Goal: Information Seeking & Learning: Compare options

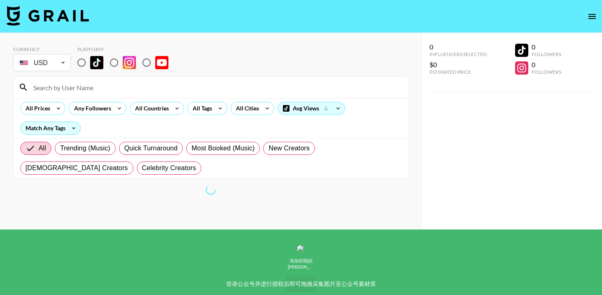
click at [51, 63] on body "Currency USD USD ​ Platform All Prices Any Followers All Countries All Tags All…" at bounding box center [301, 164] width 602 height 328
click at [209, 109] on div "All Tags" at bounding box center [201, 108] width 26 height 12
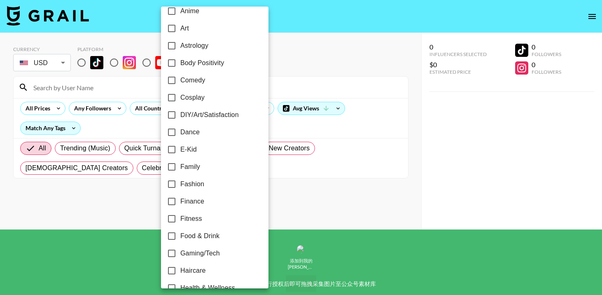
scroll to position [99, 0]
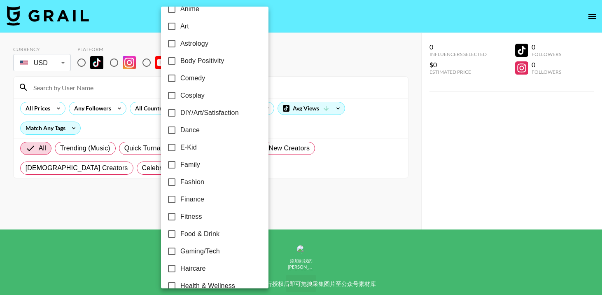
click at [170, 130] on input "Dance" at bounding box center [171, 129] width 17 height 17
checkbox input "true"
click at [319, 66] on div at bounding box center [301, 147] width 602 height 295
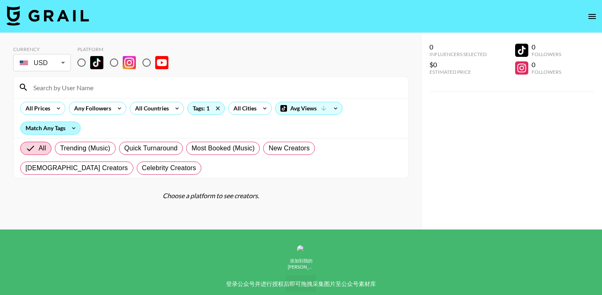
click at [41, 128] on div "Match Any Tags" at bounding box center [51, 128] width 60 height 12
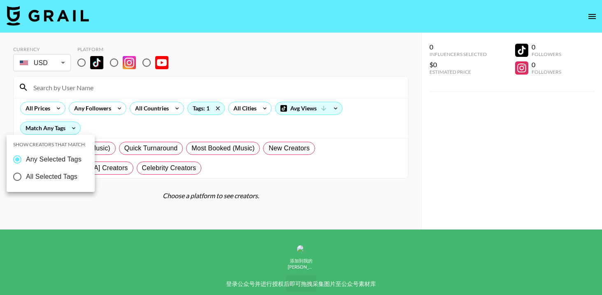
click at [142, 136] on div at bounding box center [301, 147] width 602 height 295
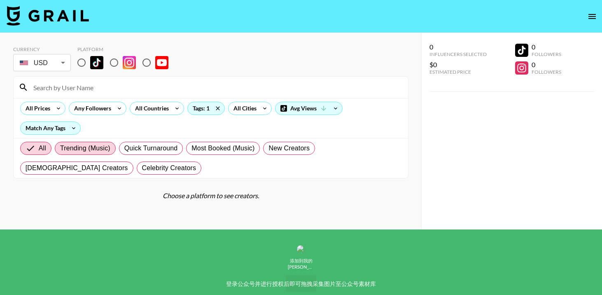
click at [84, 149] on span "Trending (Music)" at bounding box center [85, 148] width 50 height 10
click at [60, 148] on input "Trending (Music)" at bounding box center [60, 148] width 0 height 0
radio input "true"
click at [27, 149] on span "All" at bounding box center [29, 148] width 7 height 10
click at [26, 148] on input "All" at bounding box center [26, 148] width 0 height 0
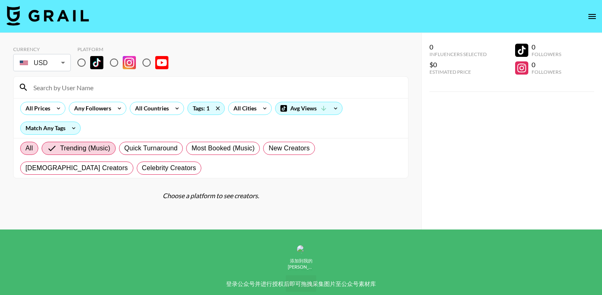
radio input "true"
click at [81, 66] on input "radio" at bounding box center [81, 62] width 17 height 17
radio input "true"
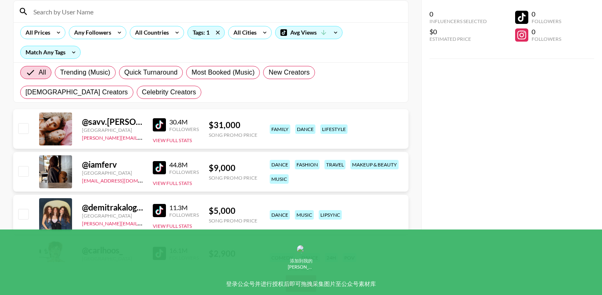
scroll to position [81, 0]
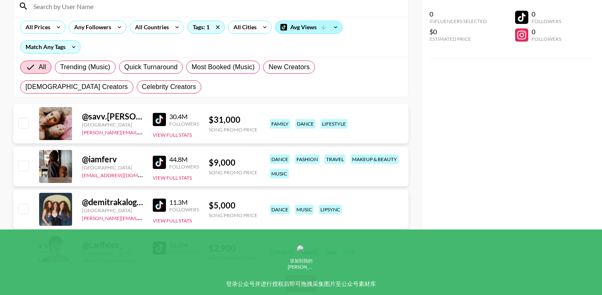
click at [317, 29] on div "Avg Views" at bounding box center [308, 27] width 67 height 12
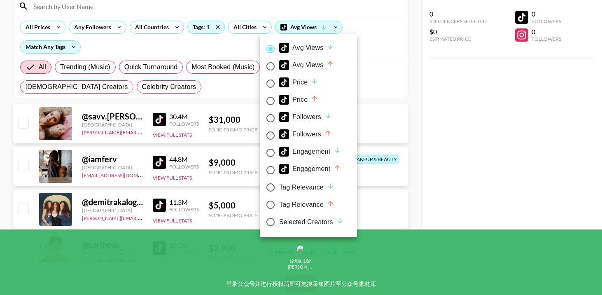
click at [307, 70] on span "Avg Views" at bounding box center [306, 66] width 55 height 13
click at [279, 70] on input "Avg Views" at bounding box center [270, 66] width 17 height 17
radio input "true"
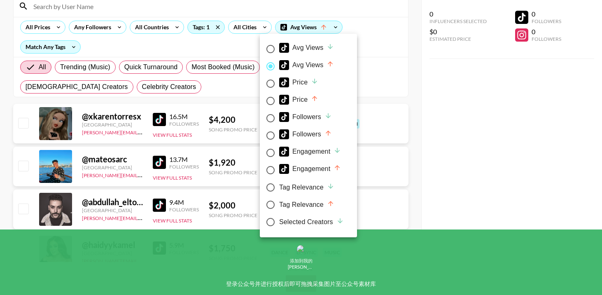
click at [316, 46] on div "Avg Views" at bounding box center [306, 48] width 55 height 10
click at [279, 46] on input "Avg Views" at bounding box center [270, 48] width 17 height 17
radio input "true"
radio input "false"
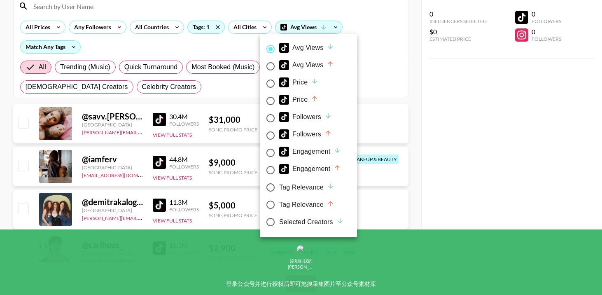
click at [368, 37] on div at bounding box center [301, 147] width 602 height 295
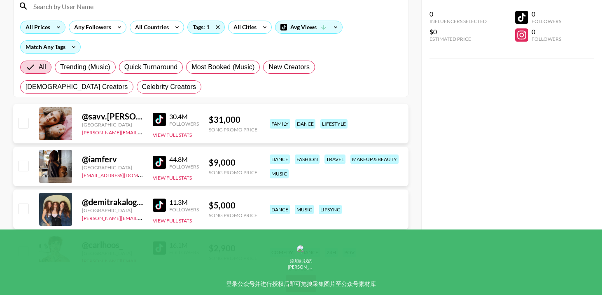
click at [41, 26] on div "All Prices" at bounding box center [36, 27] width 31 height 12
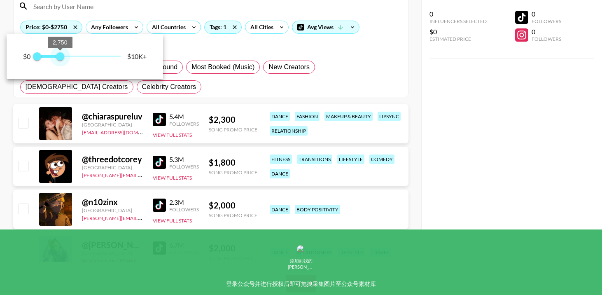
type input "2500"
drag, startPoint x: 118, startPoint y: 59, endPoint x: 58, endPoint y: 63, distance: 60.6
click at [58, 60] on span "2,500" at bounding box center [58, 56] width 8 height 8
click at [201, 46] on div at bounding box center [301, 147] width 602 height 295
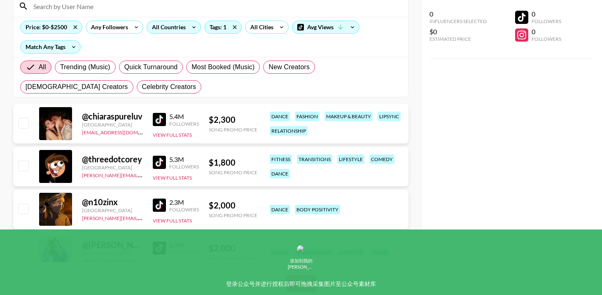
click at [165, 30] on div "All Countries" at bounding box center [167, 27] width 40 height 12
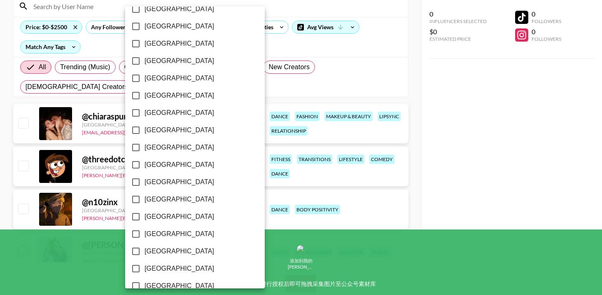
scroll to position [665, 0]
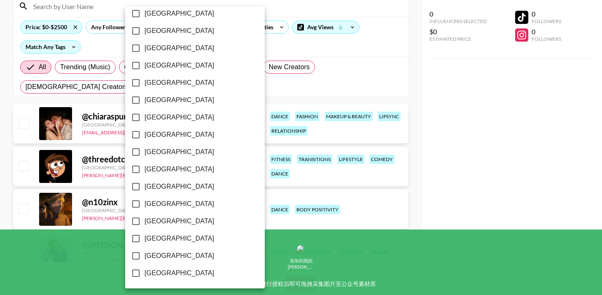
click at [136, 237] on input "[GEOGRAPHIC_DATA]" at bounding box center [135, 238] width 17 height 17
checkbox input "true"
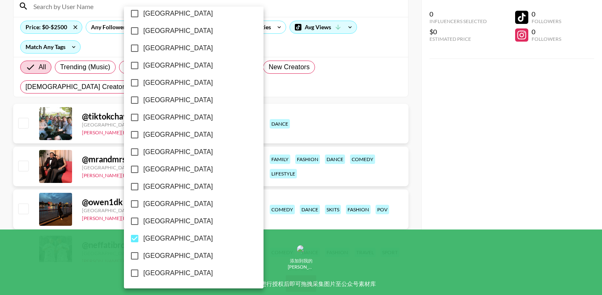
click at [136, 253] on input "[GEOGRAPHIC_DATA]" at bounding box center [134, 255] width 17 height 17
checkbox input "true"
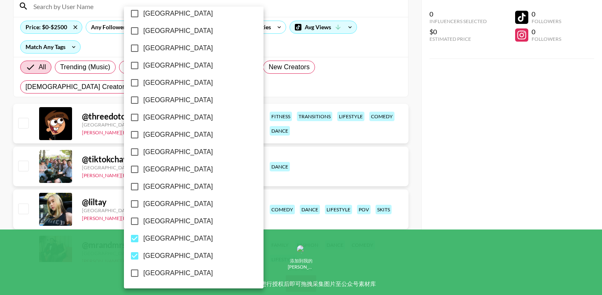
click at [429, 177] on div at bounding box center [301, 147] width 602 height 295
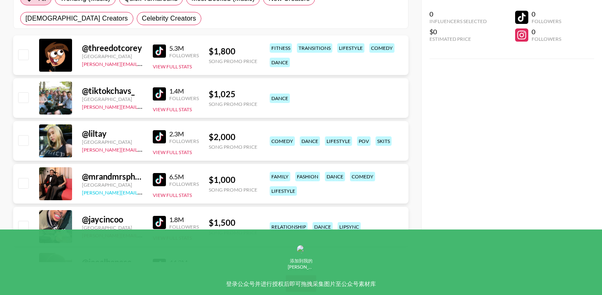
scroll to position [0, 0]
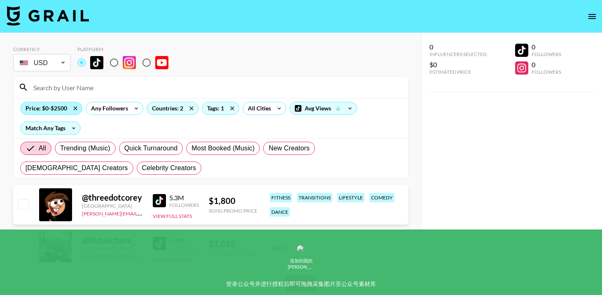
click at [50, 112] on div "Price: $0-$2500" at bounding box center [51, 108] width 61 height 12
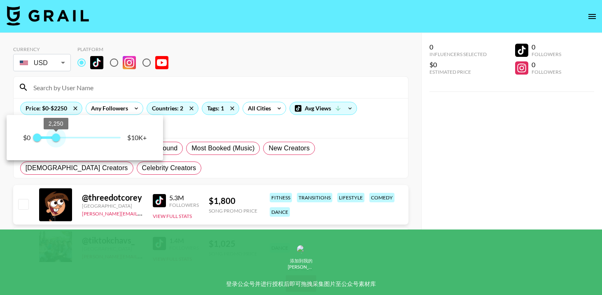
type input "2000"
click at [54, 135] on span "2,000" at bounding box center [54, 137] width 8 height 8
click at [241, 136] on div at bounding box center [301, 147] width 602 height 295
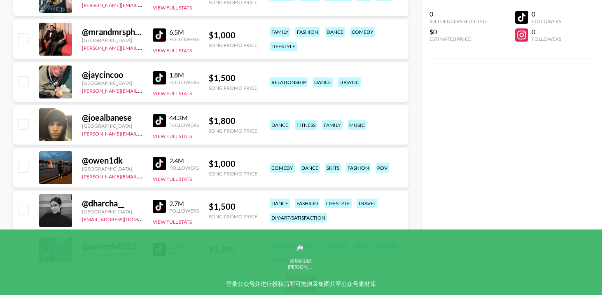
scroll to position [321, 0]
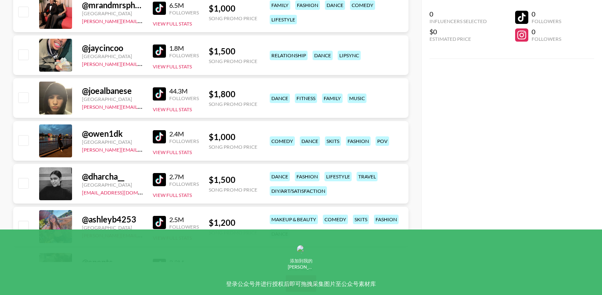
click at [63, 94] on div at bounding box center [55, 97] width 33 height 33
click at [105, 94] on div "@ joealbanese" at bounding box center [112, 91] width 61 height 10
click at [159, 92] on img at bounding box center [159, 93] width 13 height 13
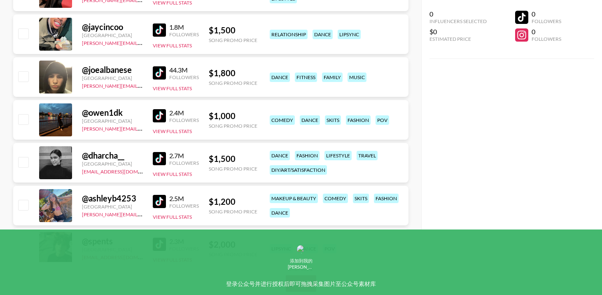
scroll to position [350, 0]
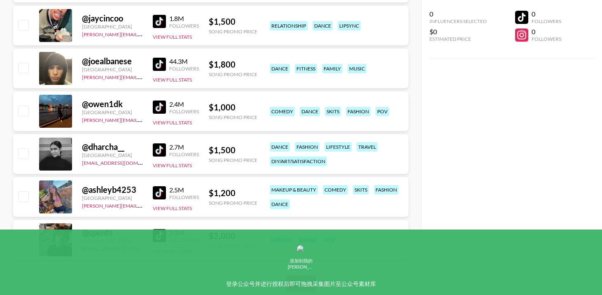
click at [156, 153] on img at bounding box center [159, 149] width 13 height 13
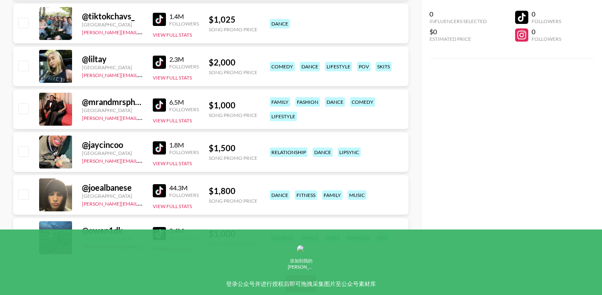
scroll to position [0, 0]
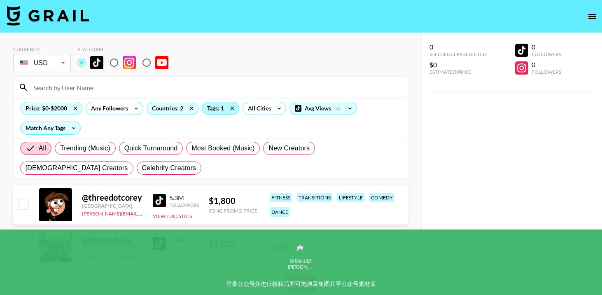
click at [218, 109] on div "Tags: 1" at bounding box center [220, 108] width 37 height 12
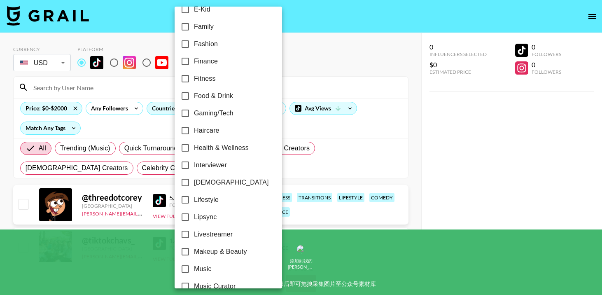
scroll to position [251, 0]
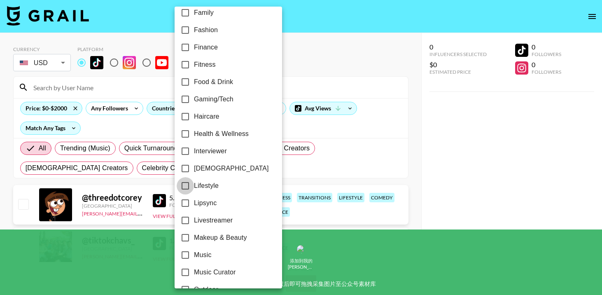
click at [188, 186] on input "Lifestyle" at bounding box center [185, 185] width 17 height 17
checkbox input "true"
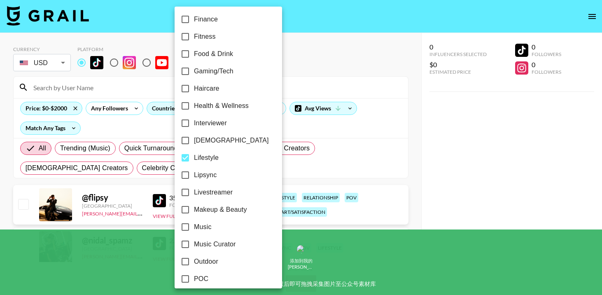
scroll to position [298, 0]
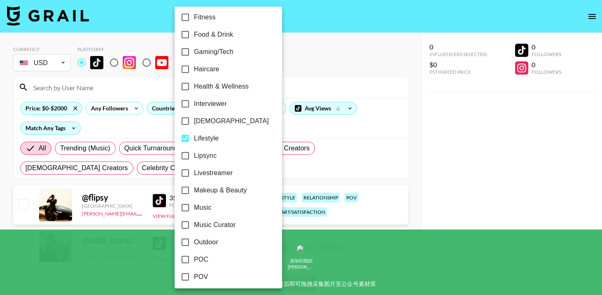
click at [184, 207] on input "Music" at bounding box center [185, 207] width 17 height 17
checkbox input "true"
click at [433, 190] on div at bounding box center [301, 147] width 602 height 295
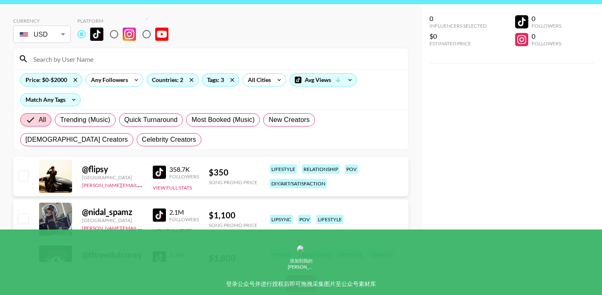
scroll to position [62, 0]
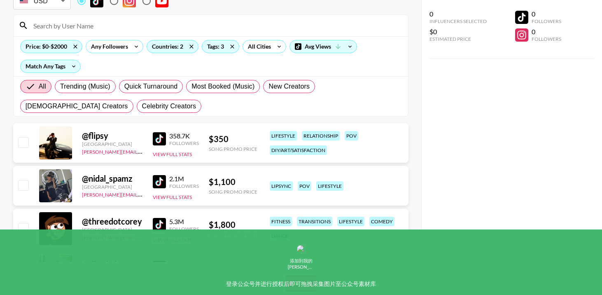
click at [56, 148] on div at bounding box center [55, 142] width 33 height 33
click at [151, 151] on div "@ flipsy [GEOGRAPHIC_DATA] [PERSON_NAME][EMAIL_ADDRESS][DOMAIN_NAME] 358.7K Fol…" at bounding box center [210, 143] width 395 height 40
click at [159, 155] on button "View Full Stats" at bounding box center [172, 154] width 39 height 6
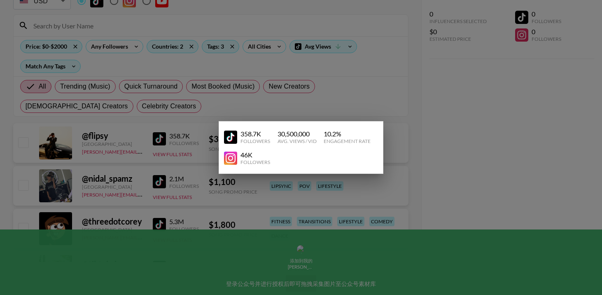
click at [184, 143] on div at bounding box center [301, 147] width 602 height 295
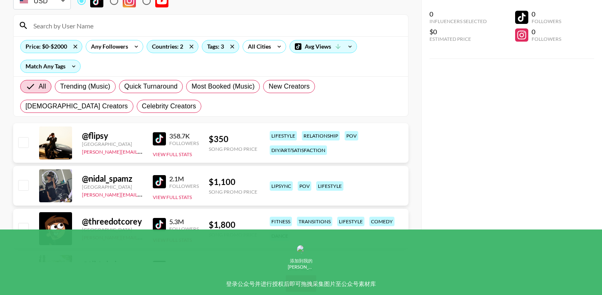
click at [160, 139] on img at bounding box center [159, 138] width 13 height 13
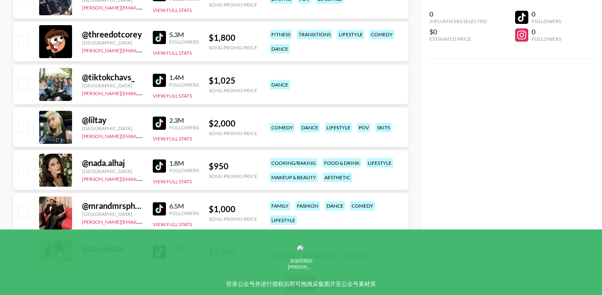
scroll to position [254, 0]
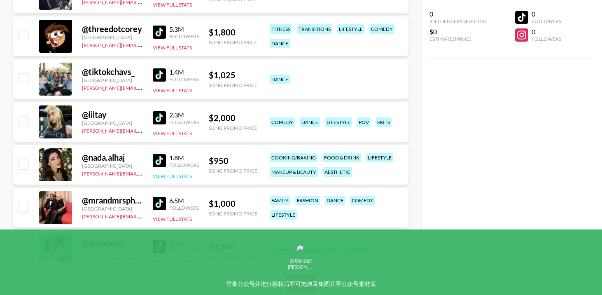
click at [159, 176] on button "View Full Stats" at bounding box center [172, 176] width 39 height 6
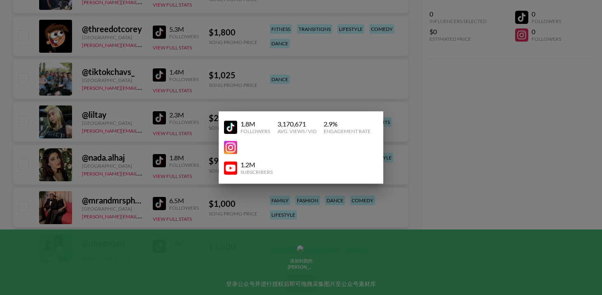
click at [157, 187] on div at bounding box center [301, 147] width 602 height 295
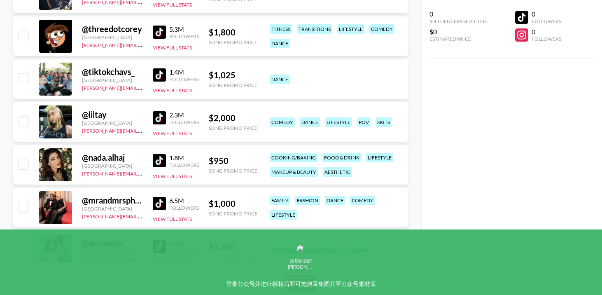
click at [160, 159] on img at bounding box center [159, 160] width 13 height 13
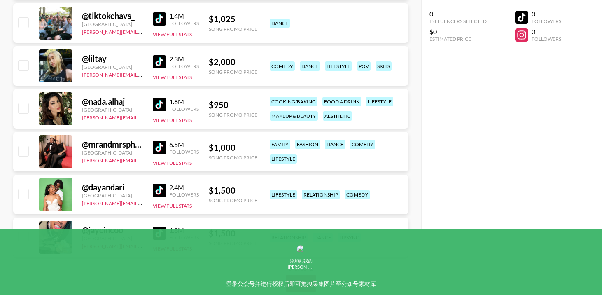
scroll to position [316, 0]
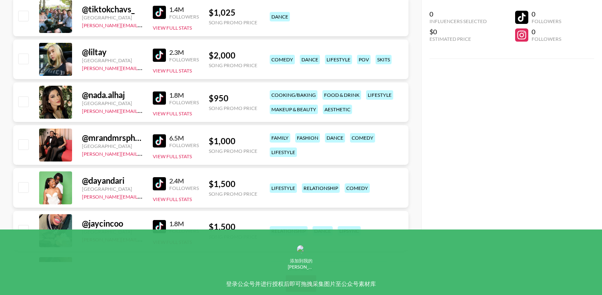
click at [163, 140] on img at bounding box center [159, 140] width 13 height 13
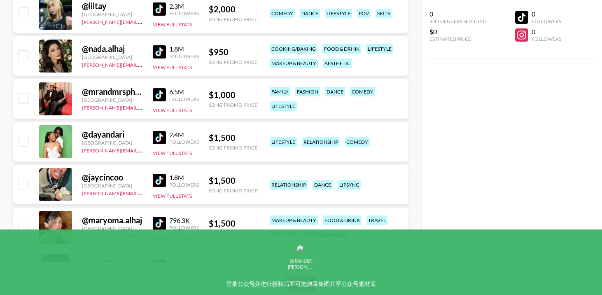
scroll to position [365, 0]
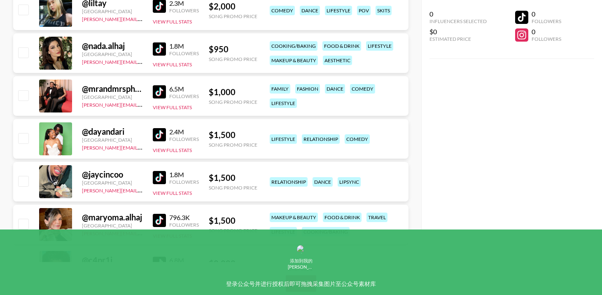
click at [158, 133] on img at bounding box center [159, 134] width 13 height 13
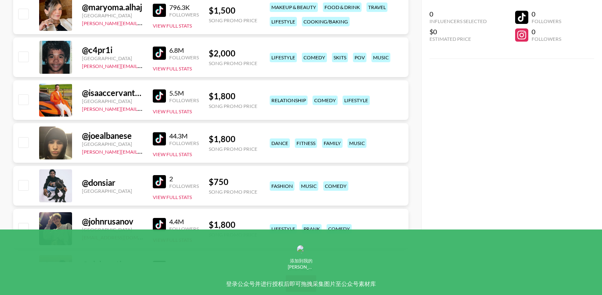
scroll to position [609, 0]
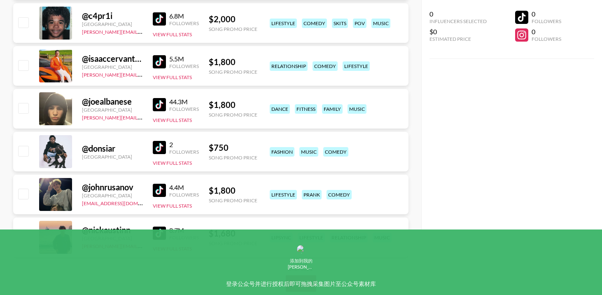
click at [60, 195] on div at bounding box center [55, 194] width 33 height 33
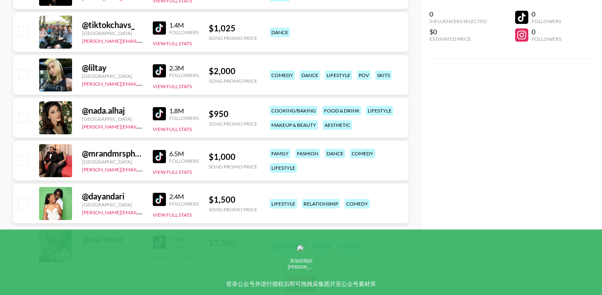
scroll to position [0, 0]
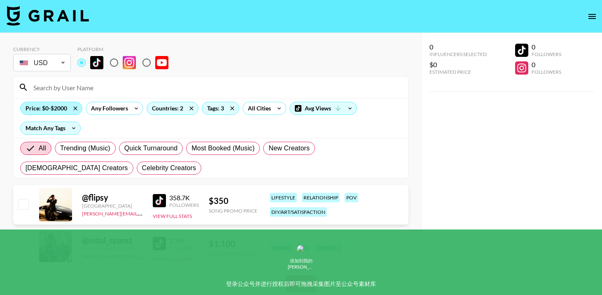
click at [61, 112] on div "Price: $0-$2000" at bounding box center [51, 108] width 61 height 12
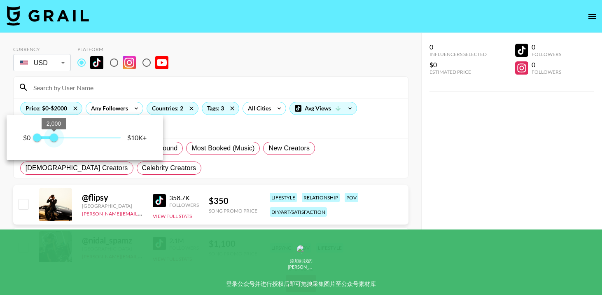
click at [53, 139] on span "2,000" at bounding box center [54, 137] width 8 height 8
type input "2000"
click at [54, 137] on span "2,000" at bounding box center [54, 137] width 8 height 8
click at [181, 178] on div at bounding box center [301, 147] width 602 height 295
